Goal: Information Seeking & Learning: Learn about a topic

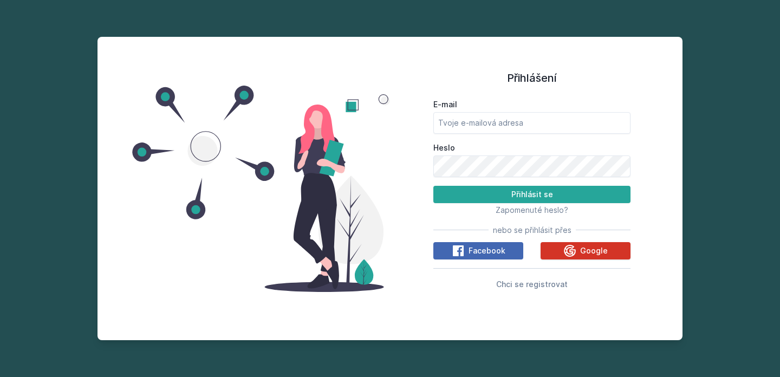
click at [582, 247] on span "Google" at bounding box center [594, 250] width 28 height 11
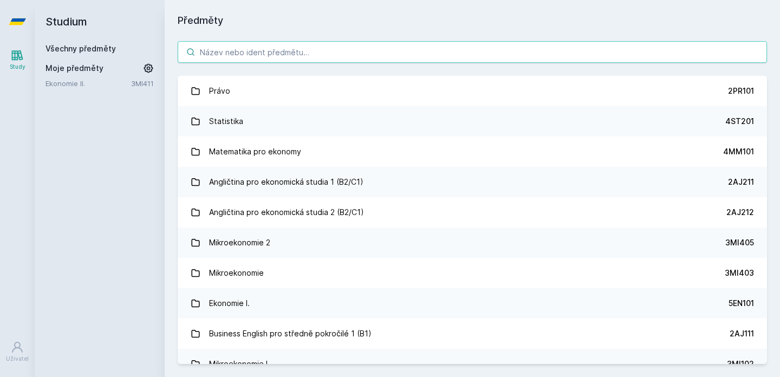
click at [291, 50] on input "search" at bounding box center [472, 52] width 589 height 22
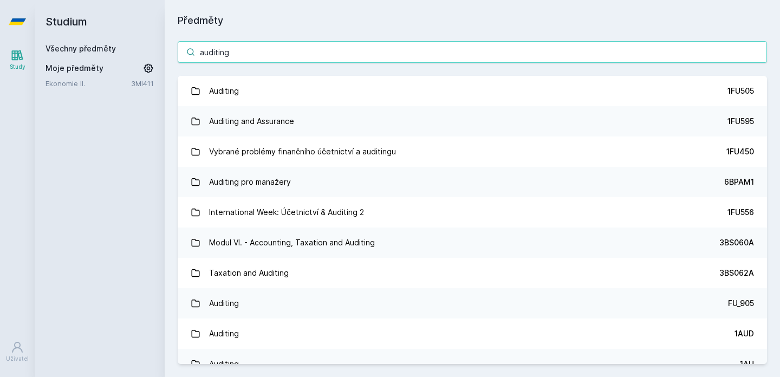
type input "auditing"
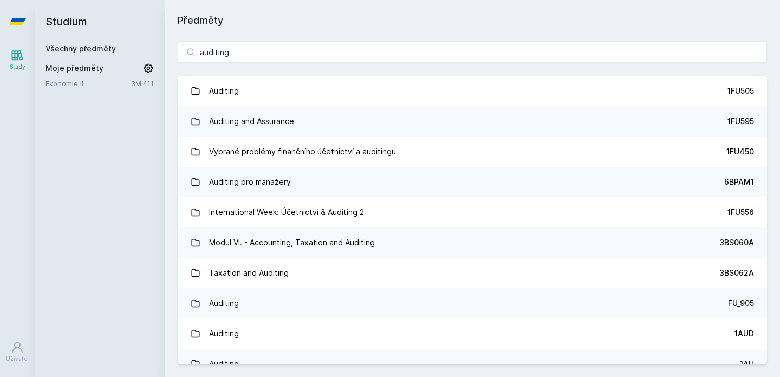
click at [379, 73] on div "auditing Auditing 1FU505 Auditing and Assurance 1FU595 Vybrané problémy finančn…" at bounding box center [472, 202] width 615 height 349
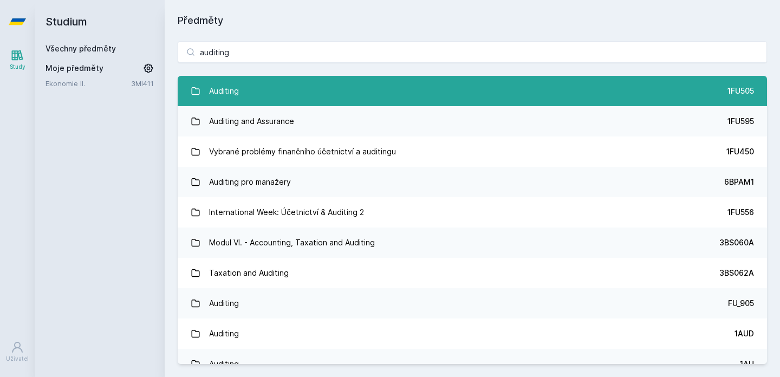
click at [375, 82] on link "Auditing 1FU505" at bounding box center [472, 91] width 589 height 30
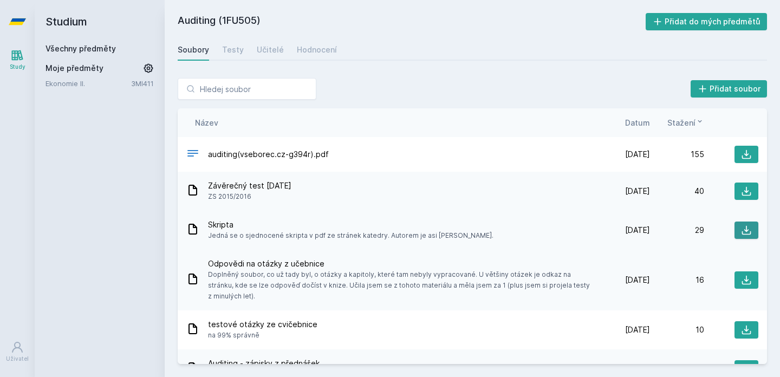
click at [734, 231] on button at bounding box center [746, 229] width 24 height 17
